Goal: Task Accomplishment & Management: Manage account settings

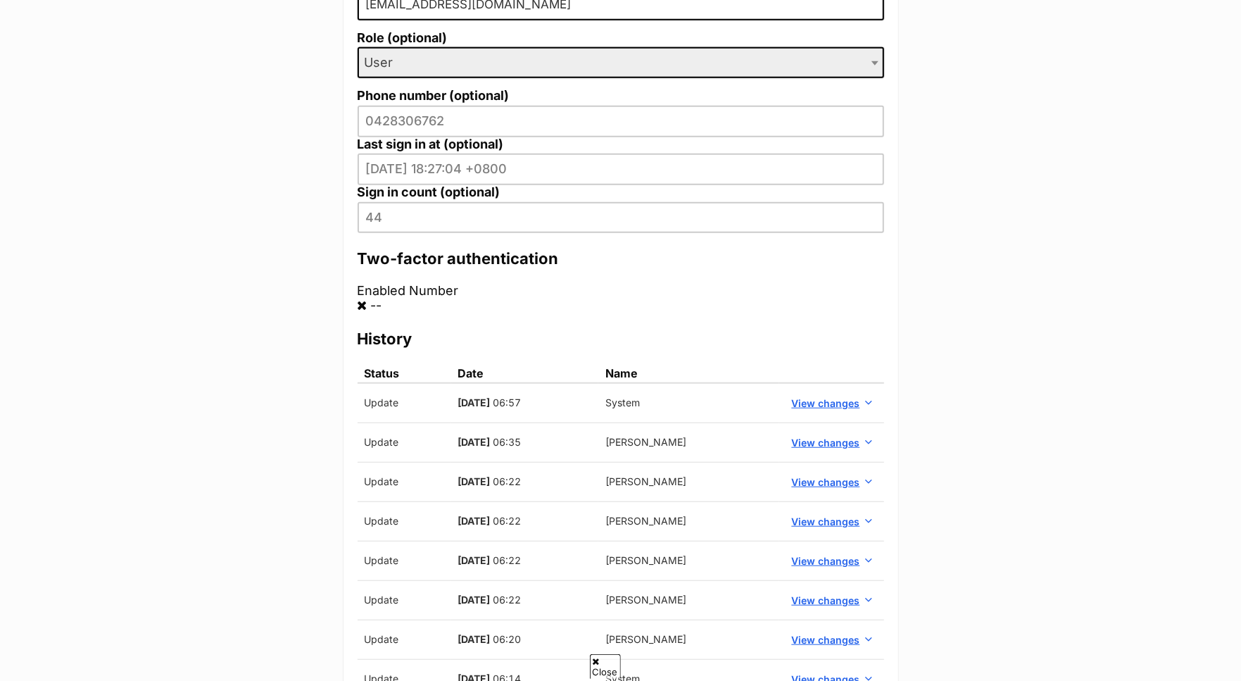
scroll to position [496, 0]
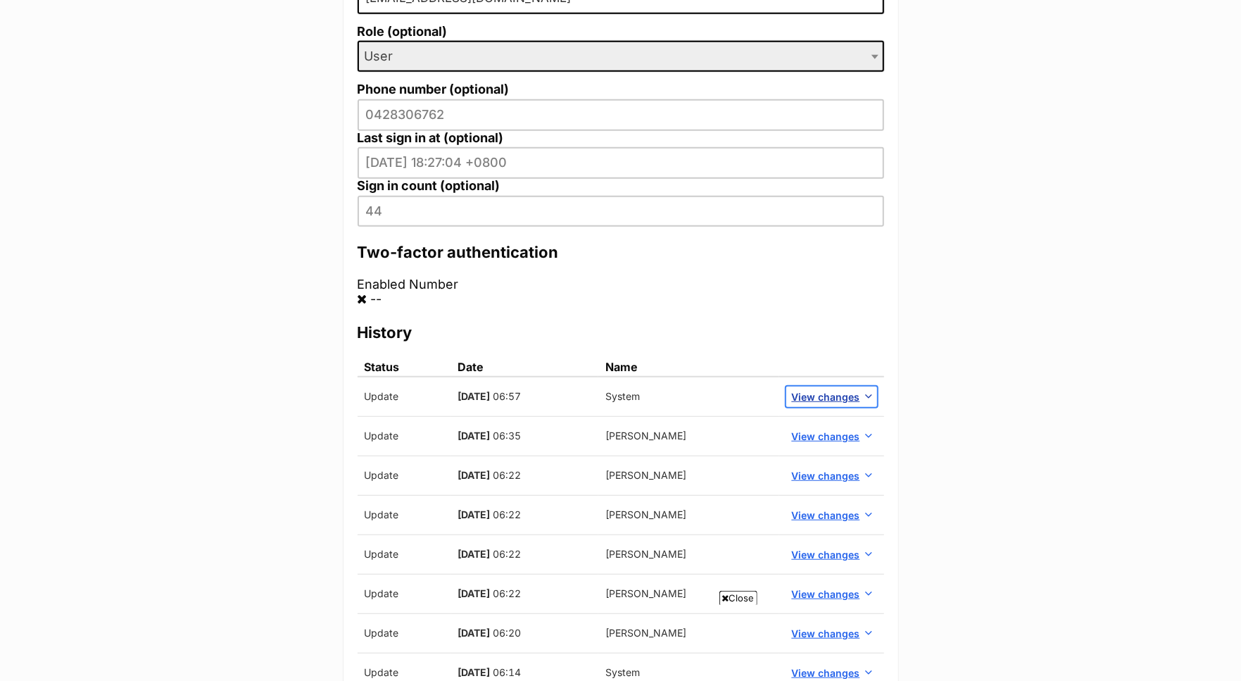
click at [837, 391] on span "View changes" at bounding box center [826, 396] width 68 height 15
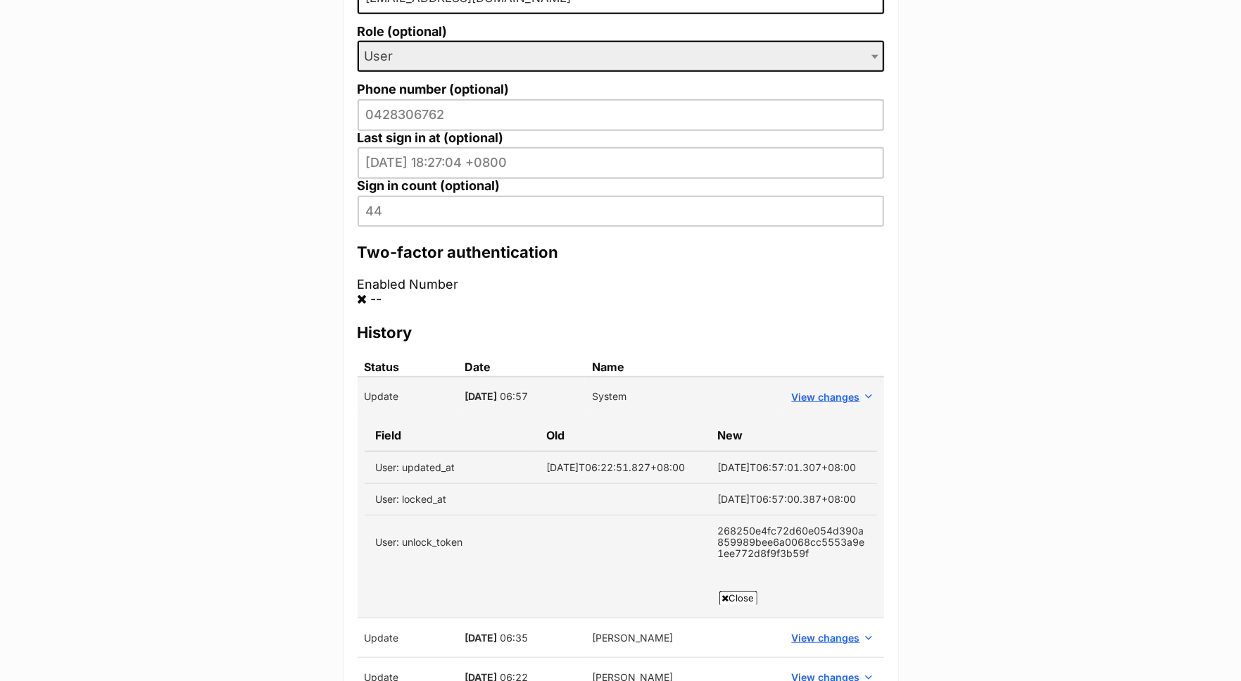
click at [943, 257] on main "Kathy Heiser < Back to manage members Profile Edit Add note Suspend Alerts Mail…" at bounding box center [620, 493] width 1241 height 1659
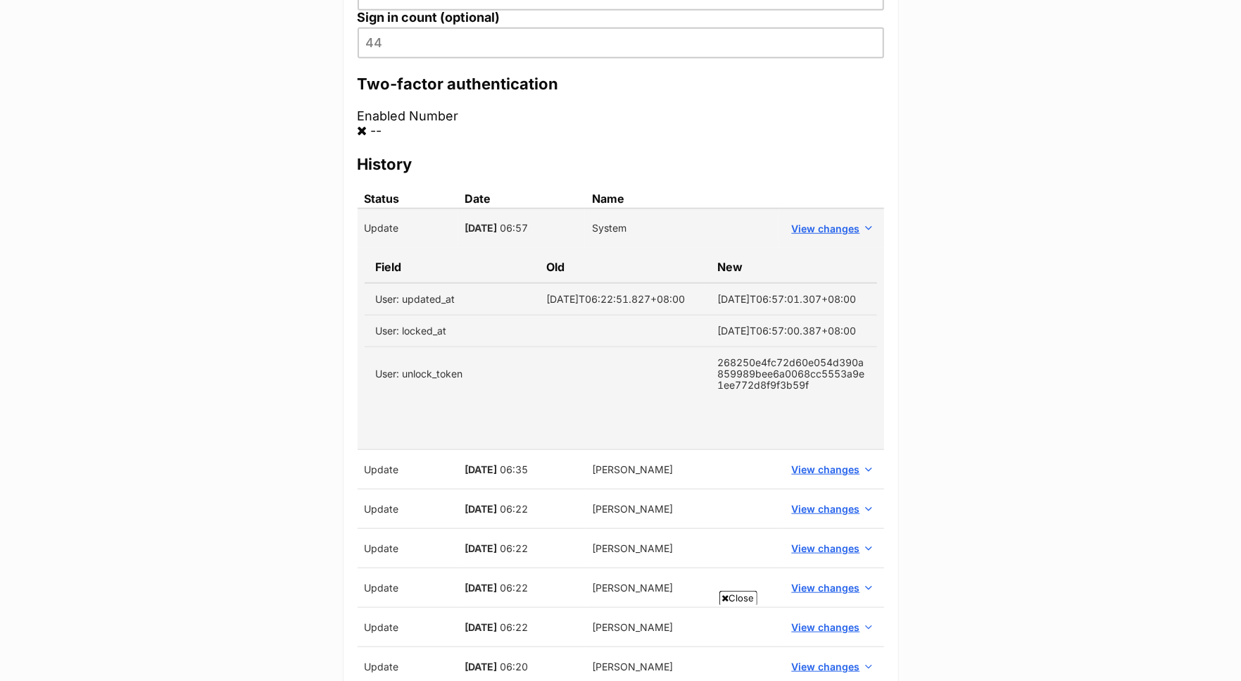
scroll to position [683, 0]
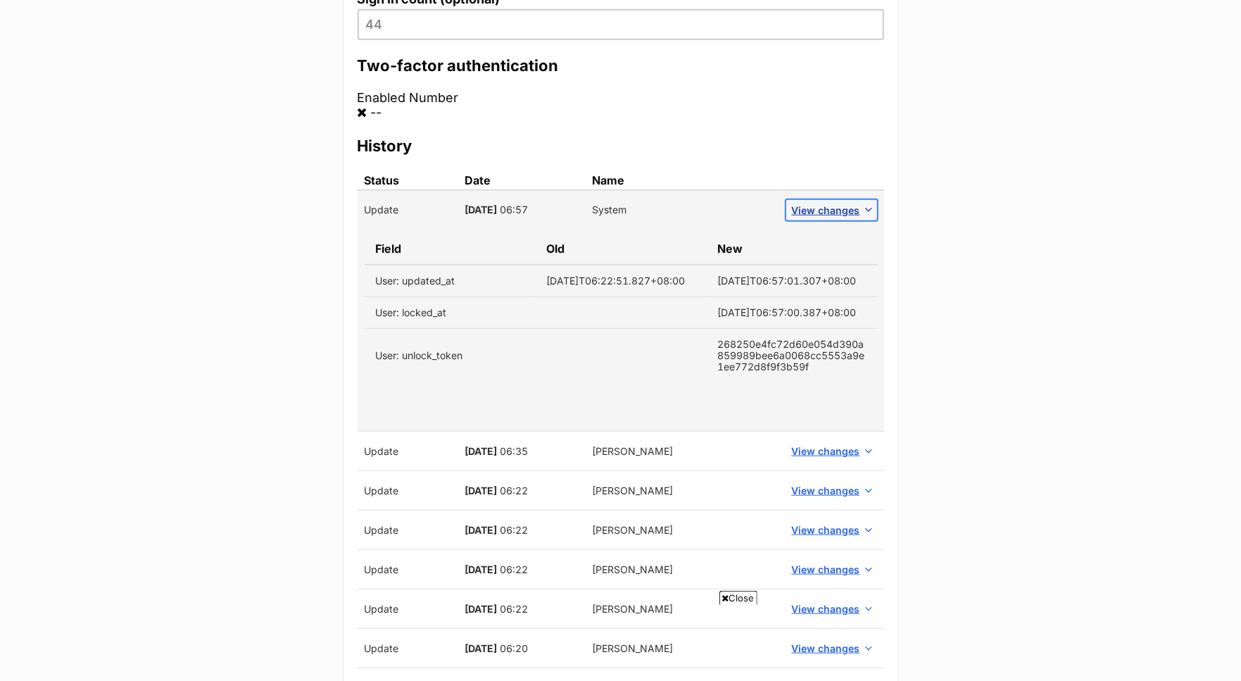
click at [821, 203] on span "View changes" at bounding box center [826, 210] width 68 height 15
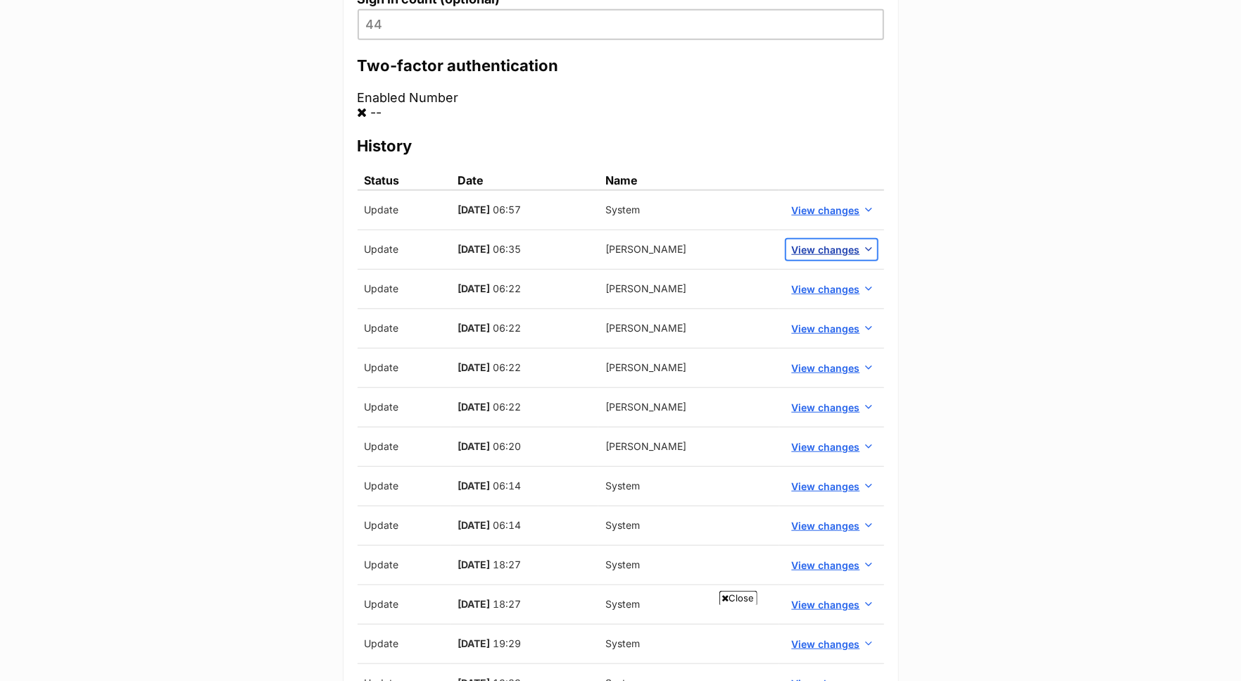
click at [828, 246] on span "View changes" at bounding box center [826, 249] width 68 height 15
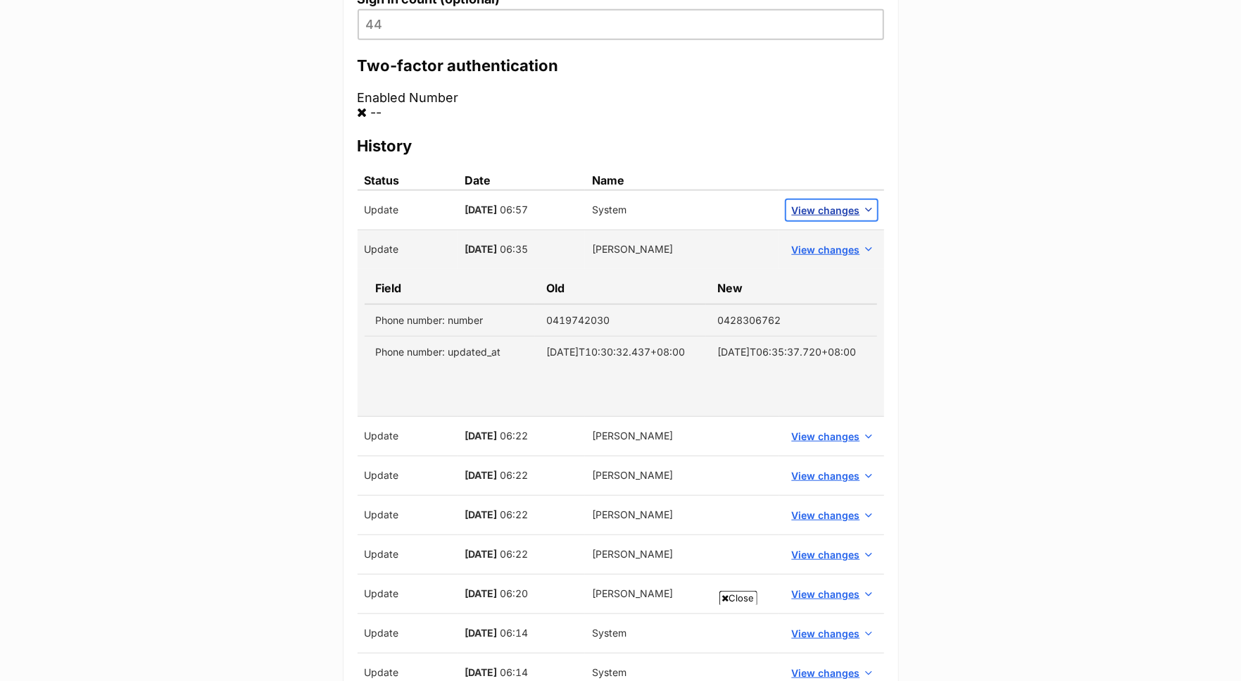
click at [828, 206] on span "View changes" at bounding box center [826, 210] width 68 height 15
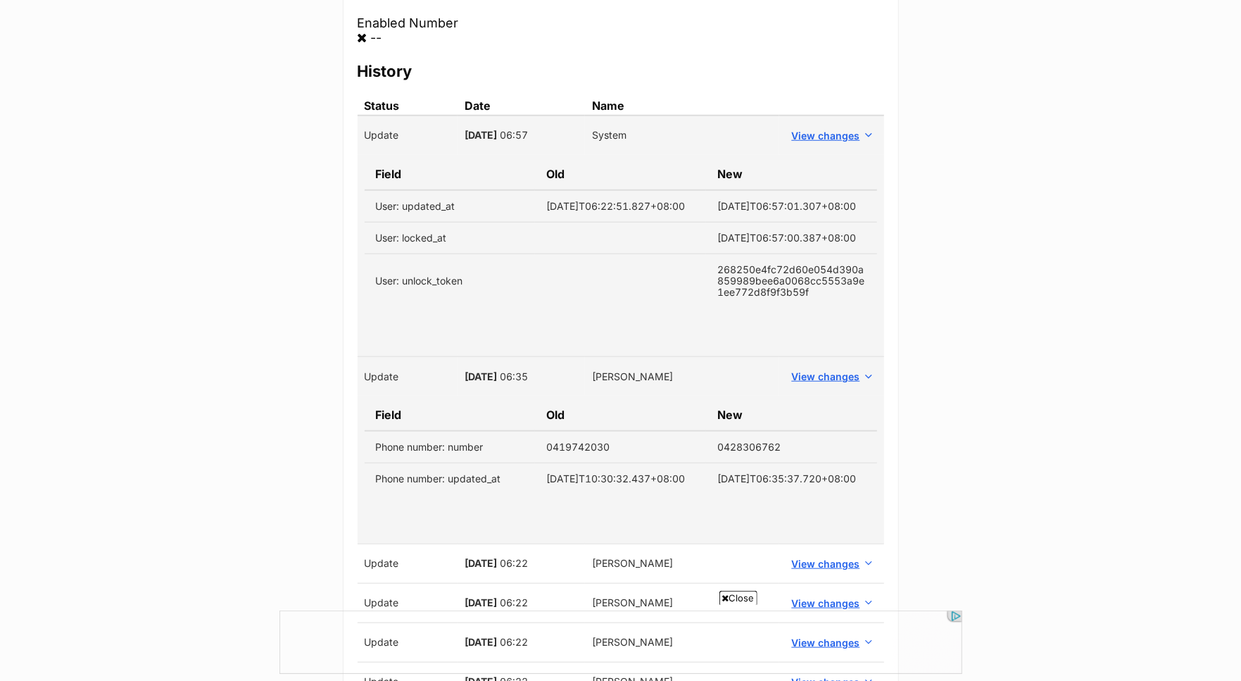
scroll to position [693, 0]
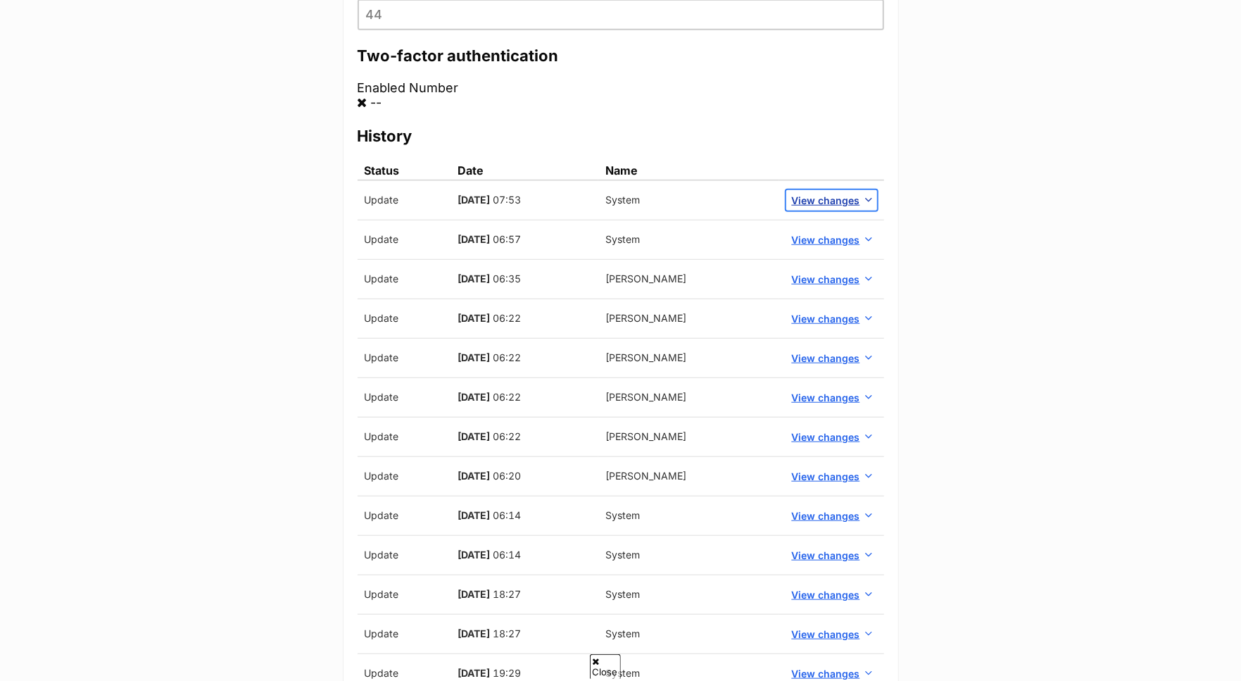
click at [836, 194] on span "View changes" at bounding box center [826, 200] width 68 height 15
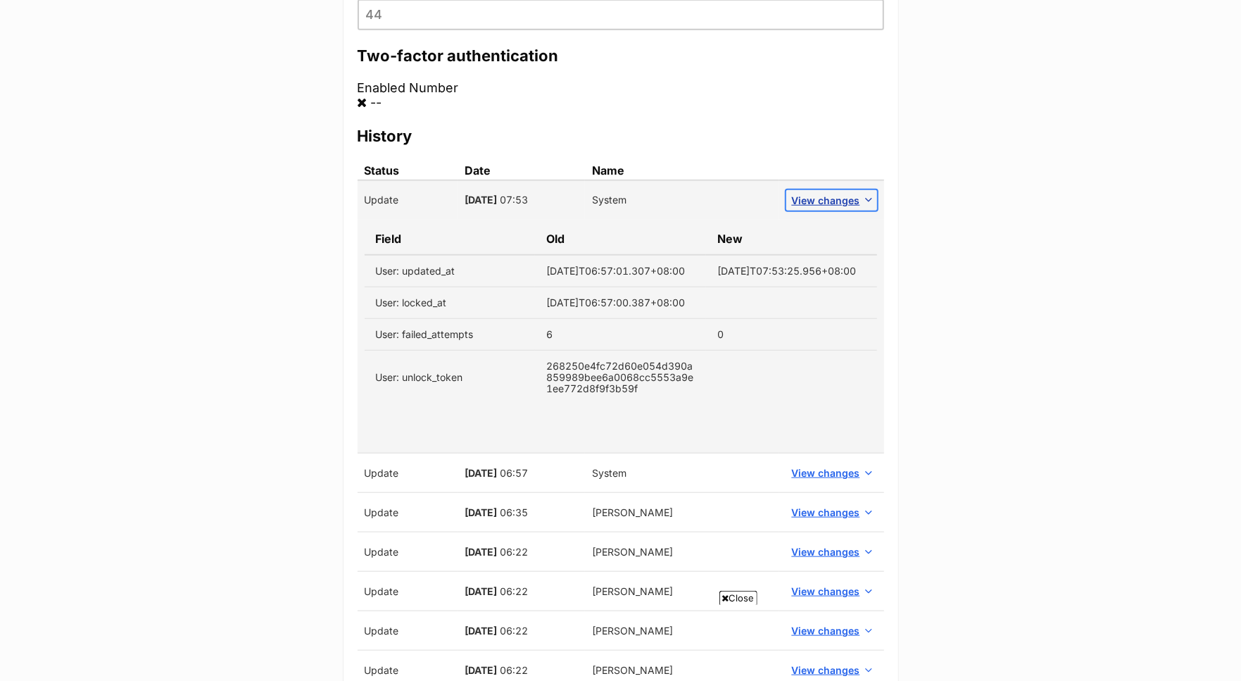
click at [836, 193] on span "View changes" at bounding box center [826, 200] width 68 height 15
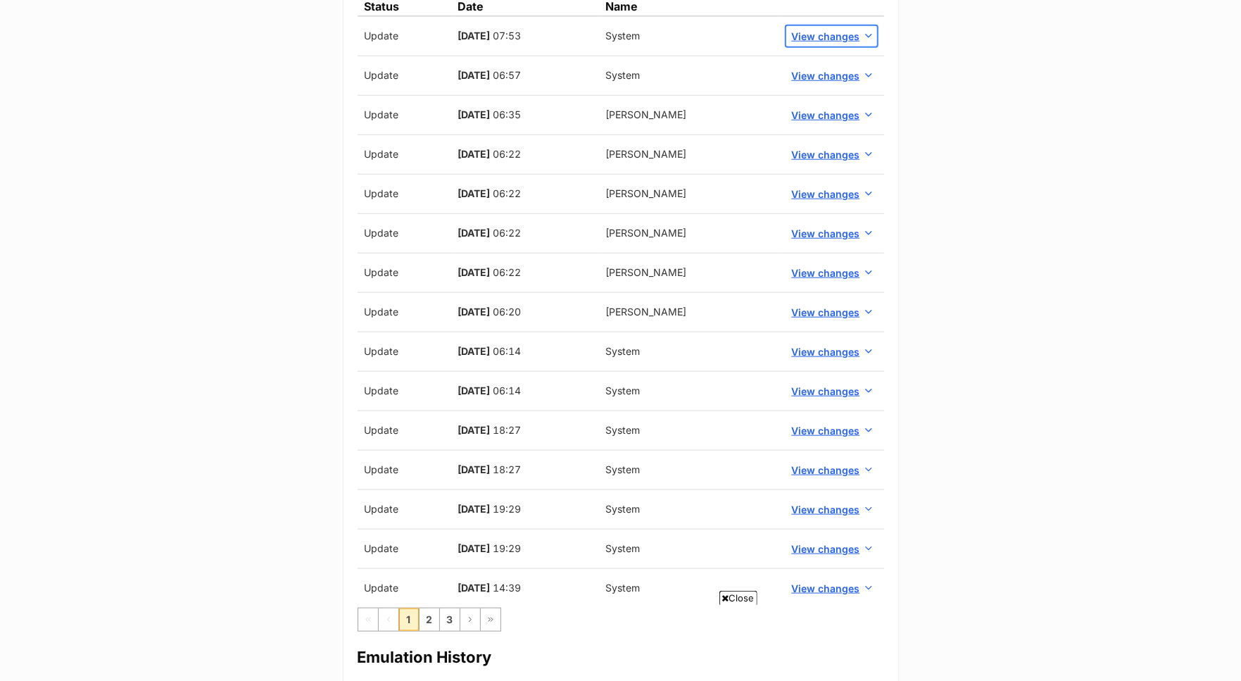
scroll to position [948, 0]
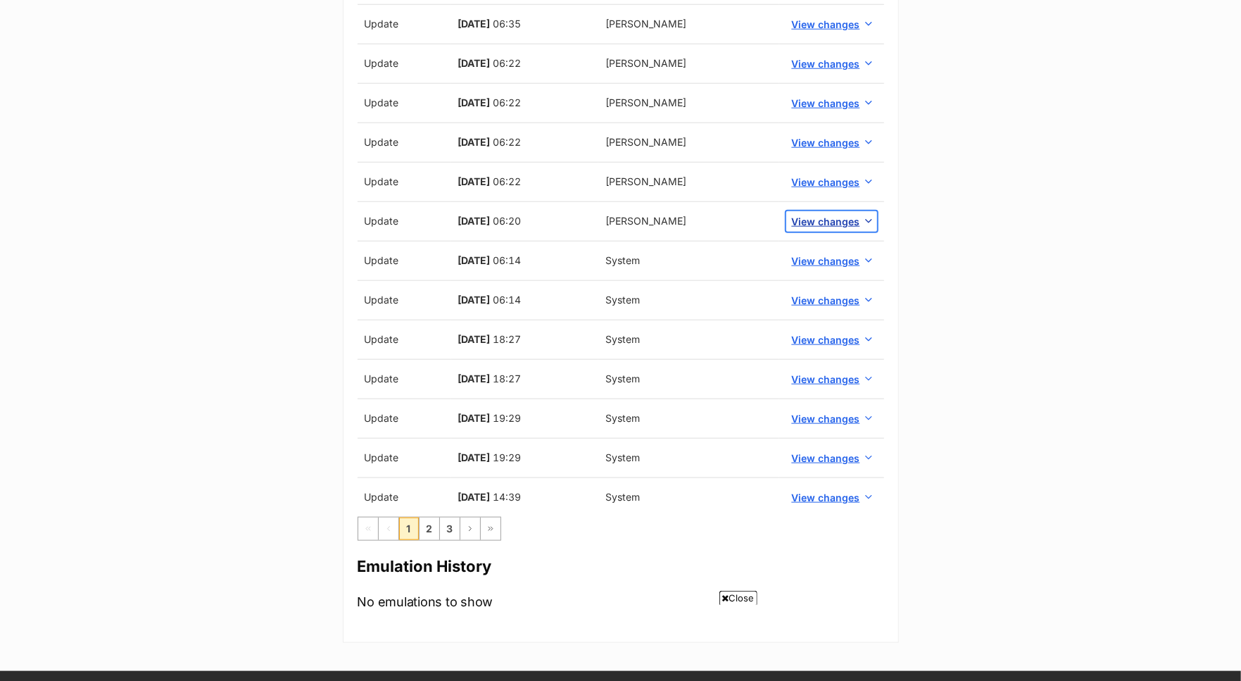
click at [824, 214] on span "View changes" at bounding box center [826, 221] width 68 height 15
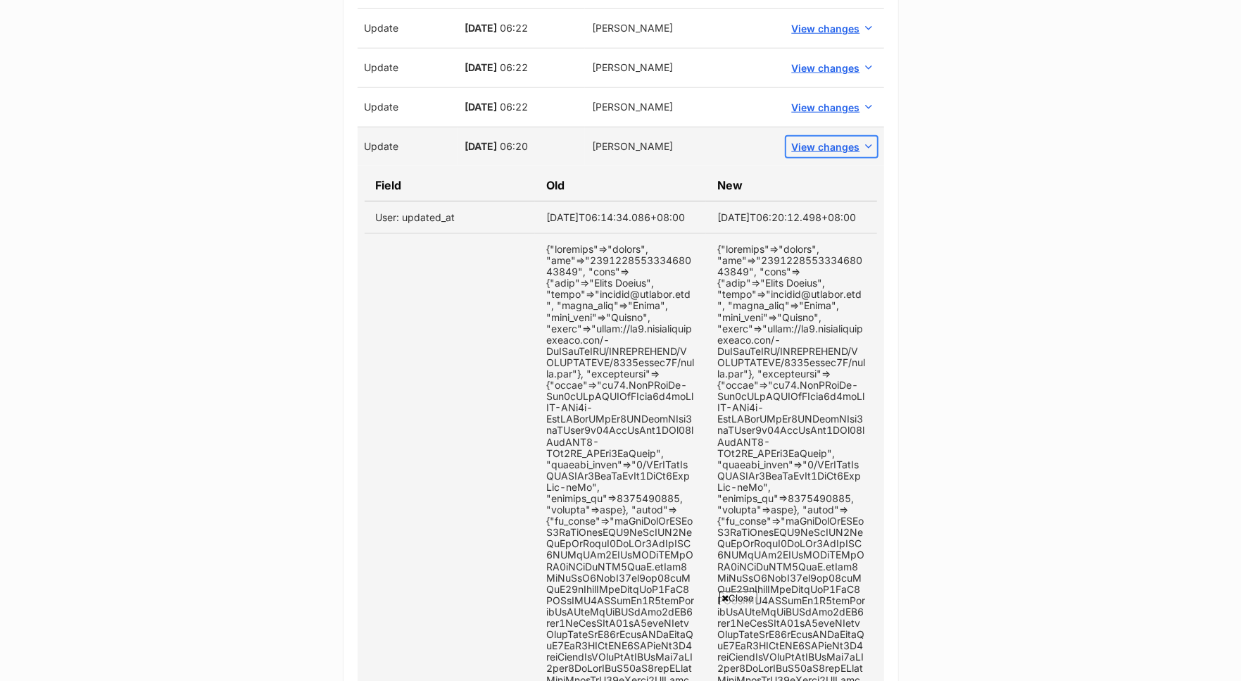
scroll to position [806, 0]
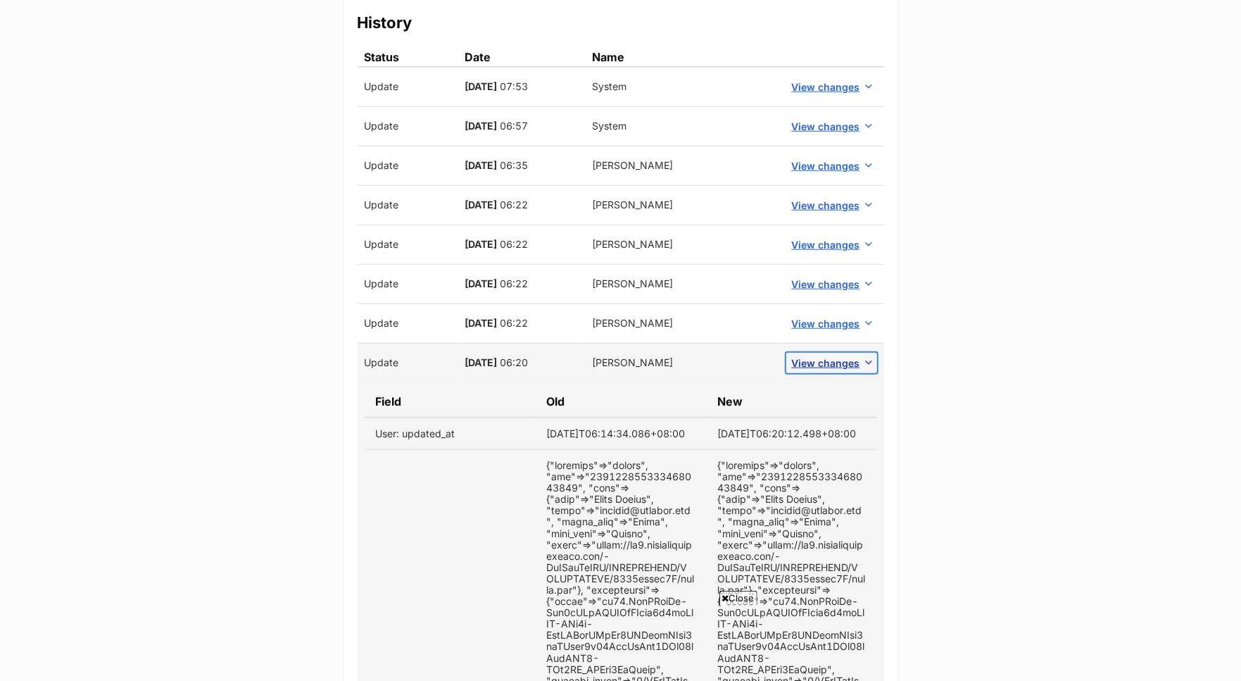
click at [815, 356] on span "View changes" at bounding box center [826, 363] width 68 height 15
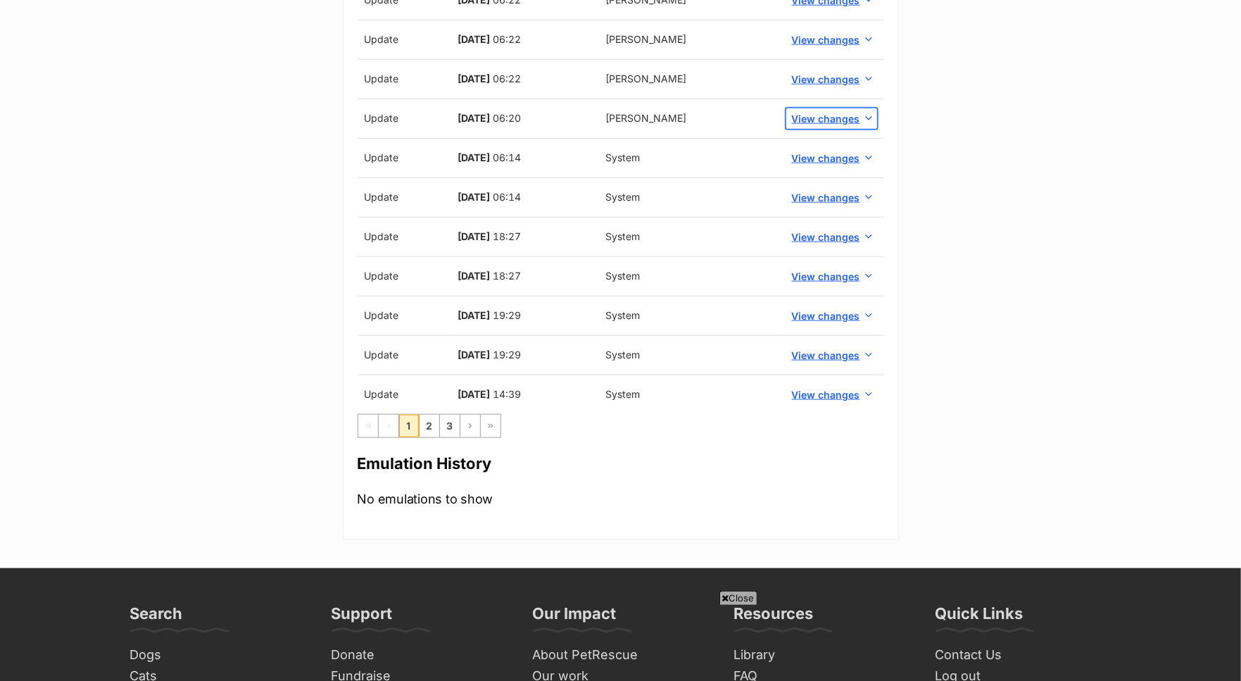
scroll to position [1149, 0]
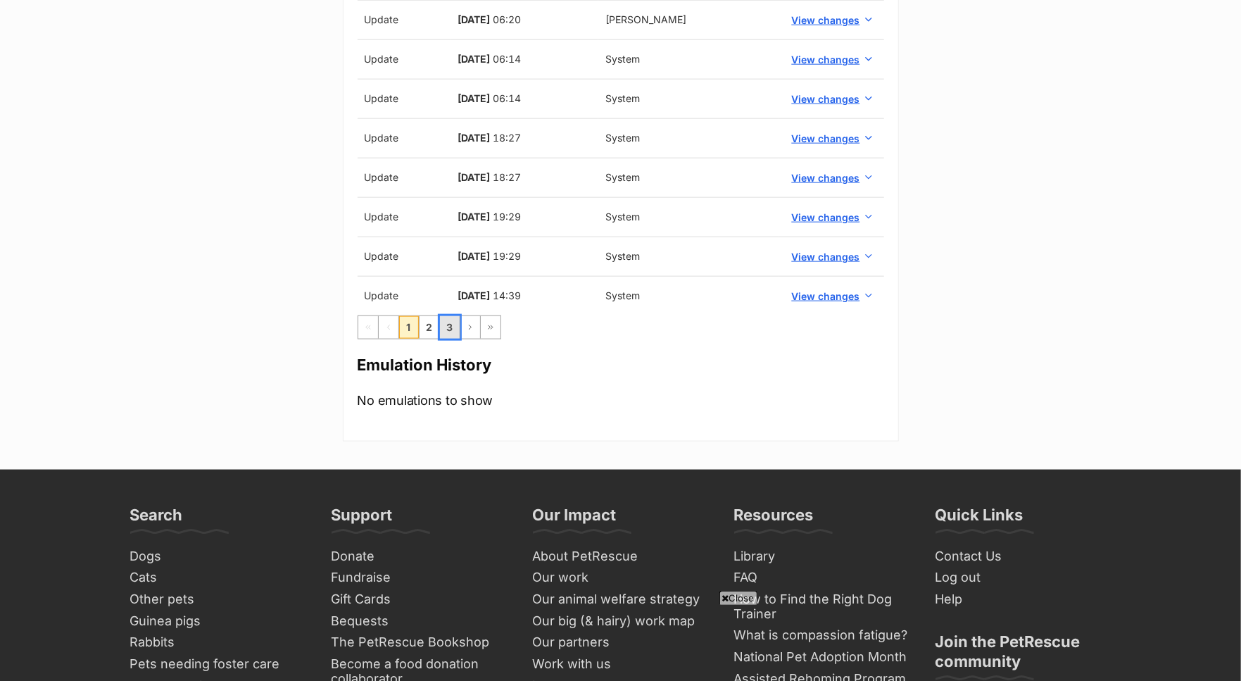
click at [448, 321] on link "3" at bounding box center [450, 327] width 20 height 23
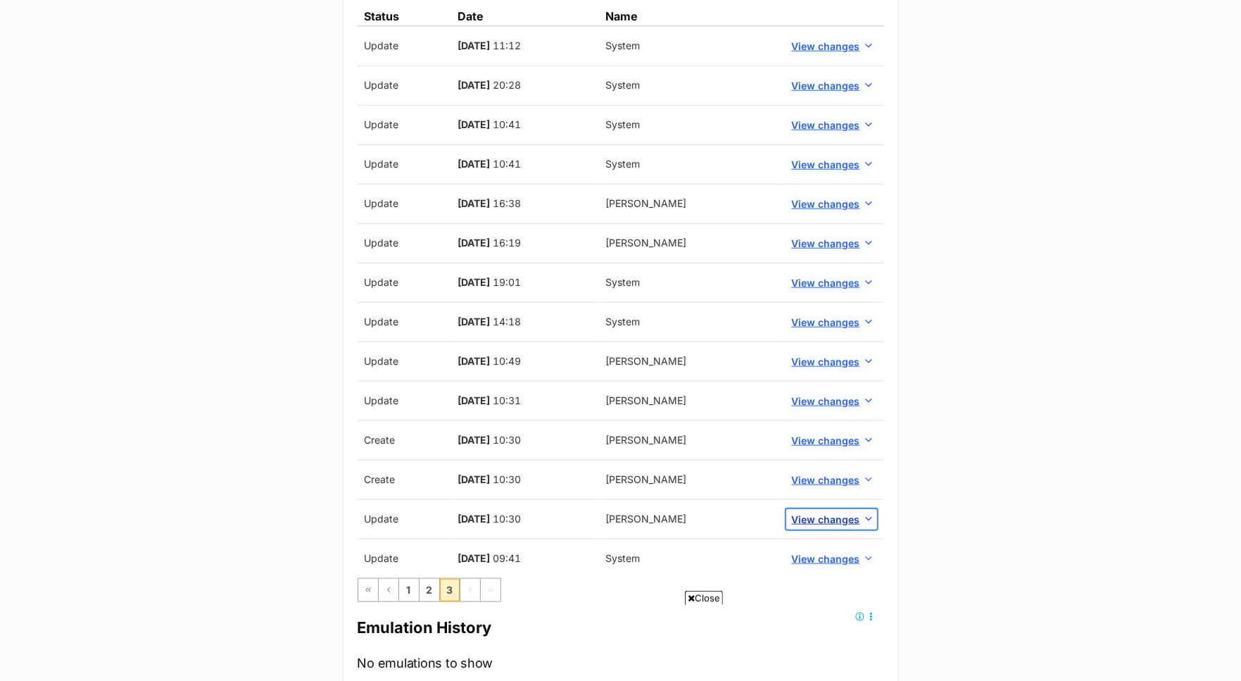
click at [834, 512] on span "View changes" at bounding box center [826, 519] width 68 height 15
